Goal: Information Seeking & Learning: Learn about a topic

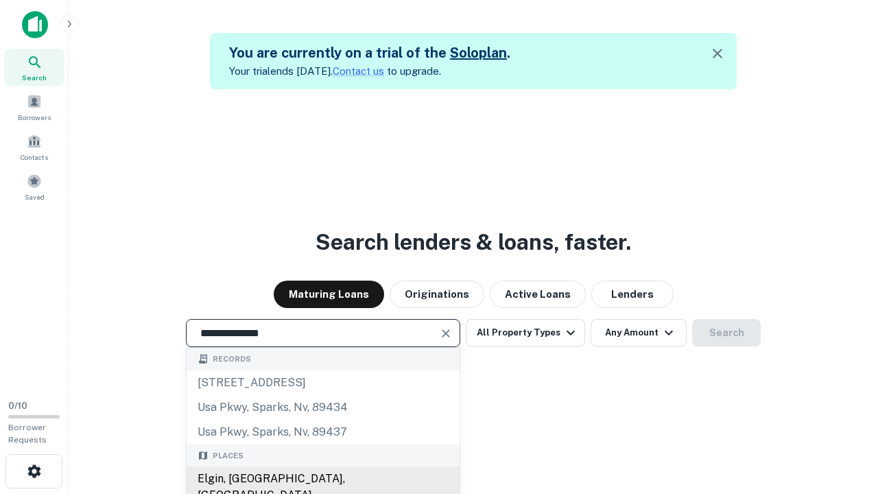
click at [323, 479] on div "Elgin, IL, USA" at bounding box center [323, 487] width 273 height 41
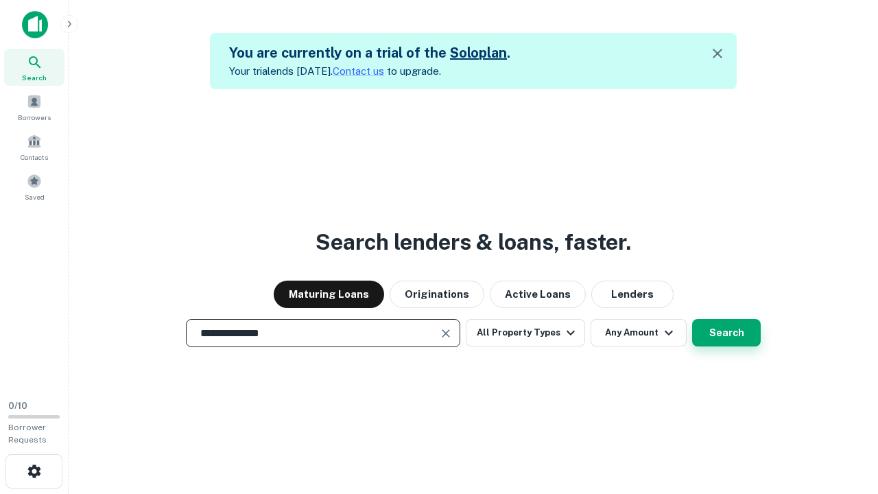
type input "**********"
click at [727, 333] on button "Search" at bounding box center [726, 332] width 69 height 27
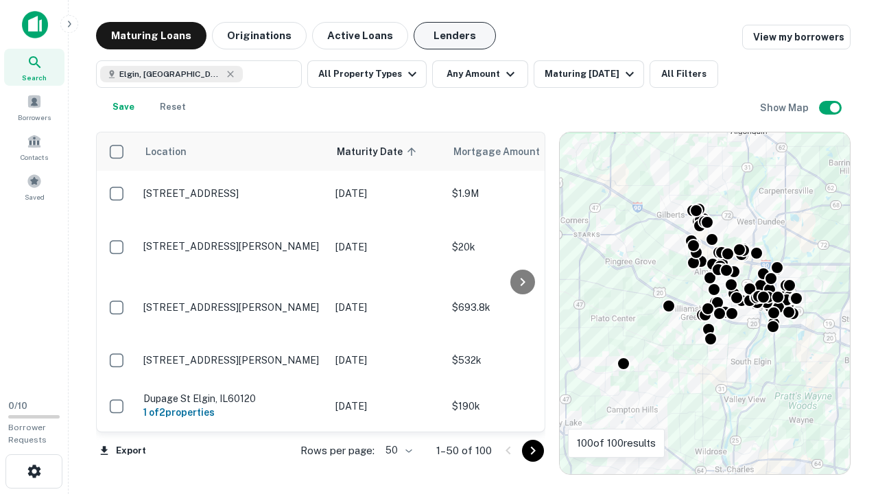
click at [455, 36] on button "Lenders" at bounding box center [455, 35] width 82 height 27
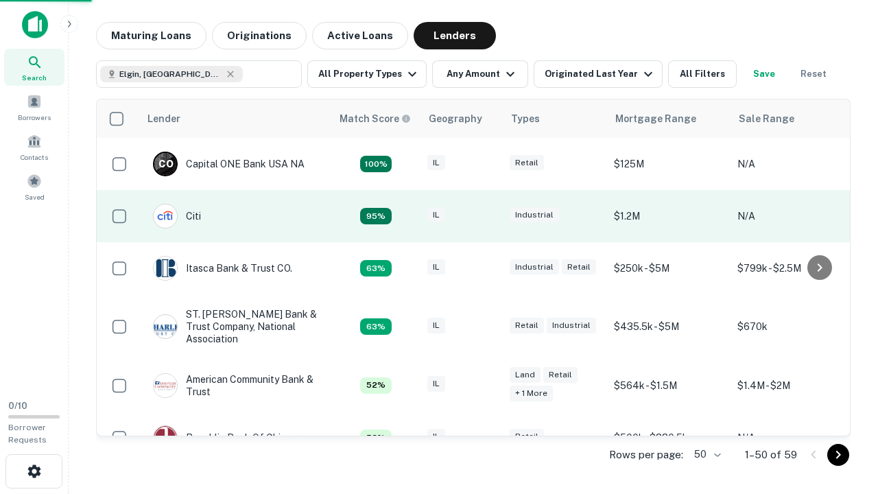
click at [487, 216] on div "IL" at bounding box center [462, 216] width 69 height 19
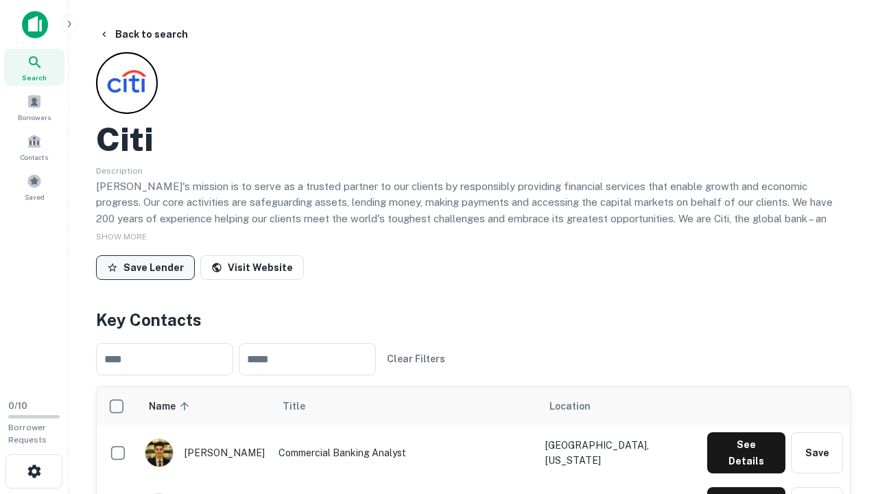
click at [145, 267] on button "Save Lender" at bounding box center [145, 267] width 99 height 25
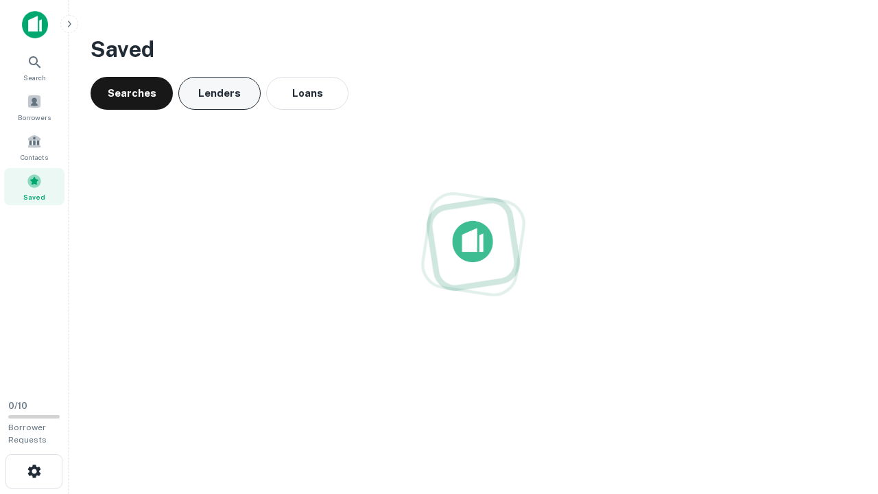
click at [220, 93] on button "Lenders" at bounding box center [219, 93] width 82 height 33
